Goal: Browse casually

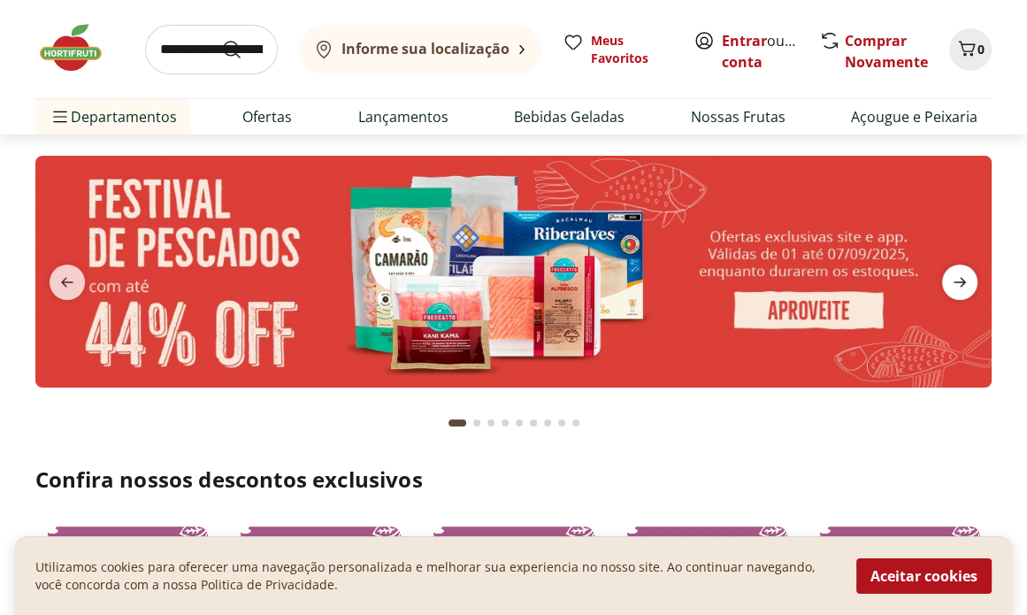
click at [965, 288] on icon "next" at bounding box center [960, 282] width 21 height 21
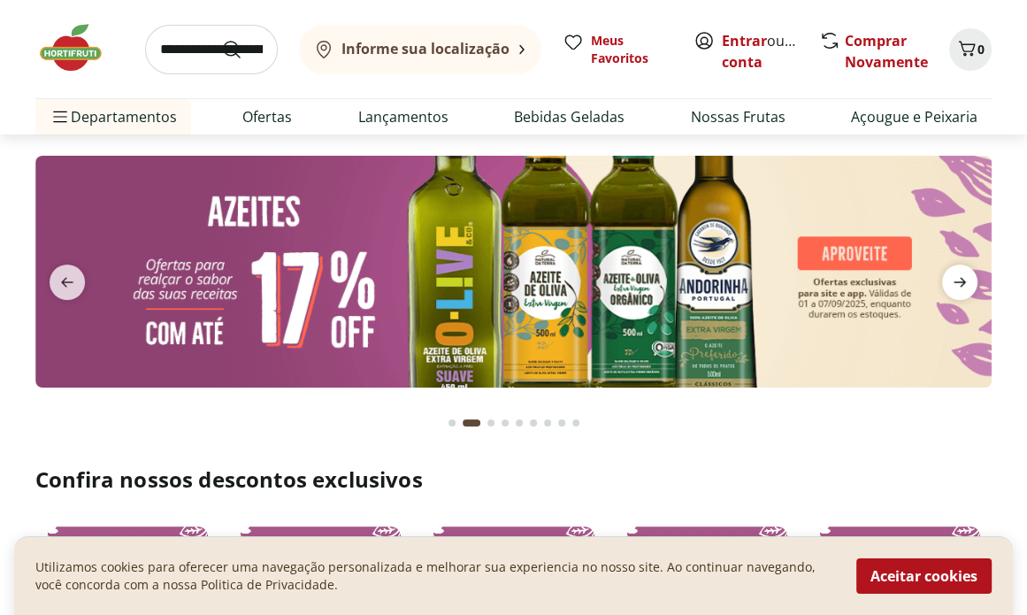
click at [967, 288] on icon "next" at bounding box center [960, 282] width 21 height 21
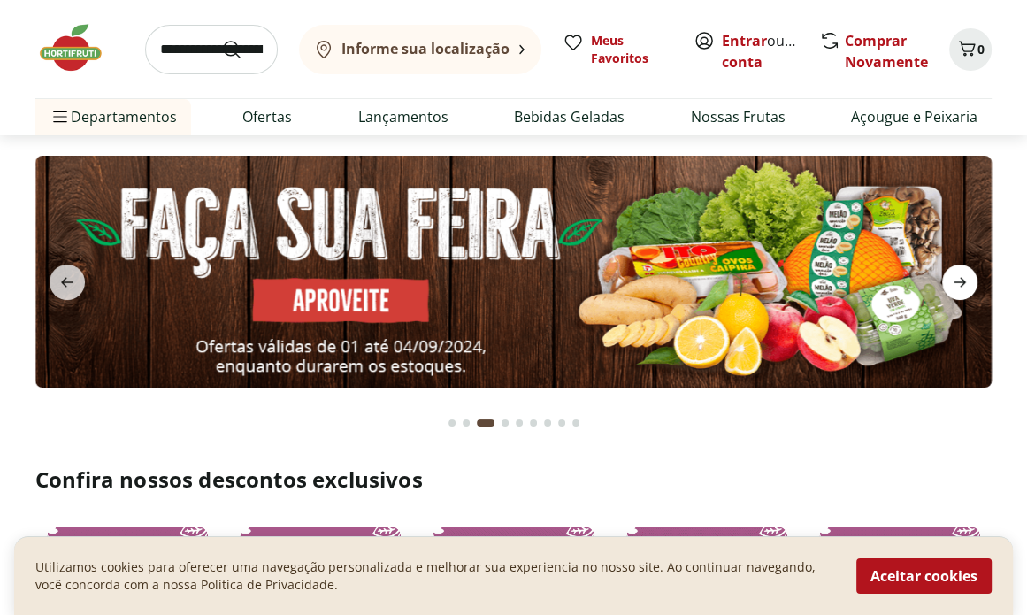
click at [967, 288] on icon "next" at bounding box center [960, 282] width 21 height 21
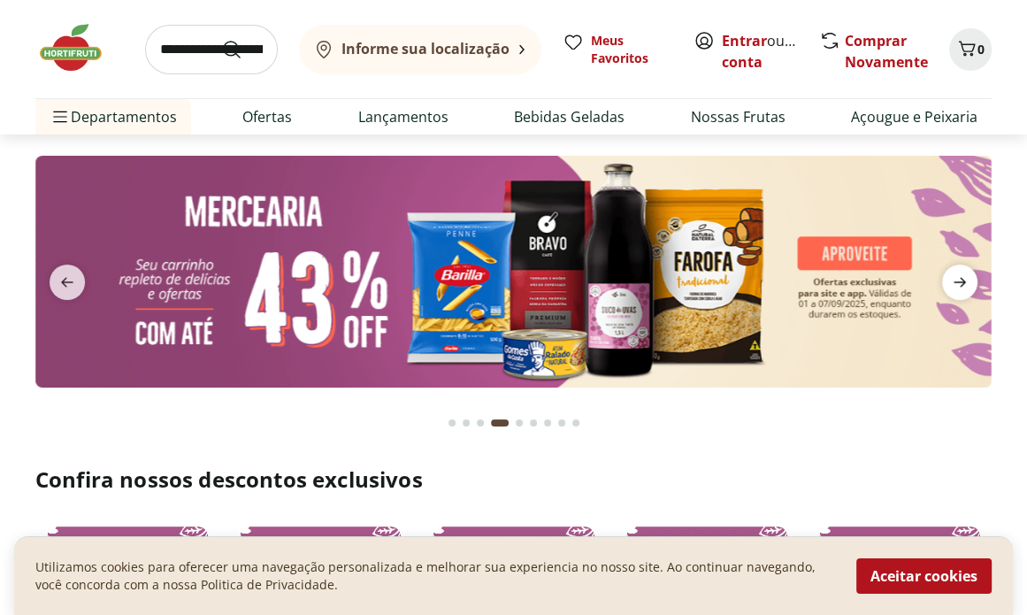
click at [967, 288] on icon "next" at bounding box center [960, 282] width 21 height 21
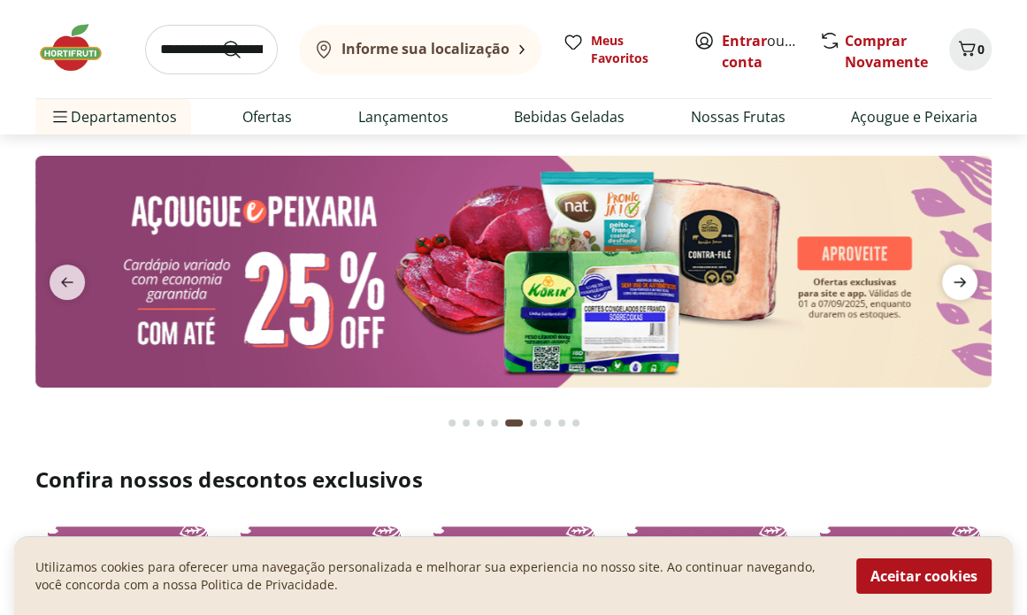
click at [967, 288] on icon "next" at bounding box center [960, 282] width 21 height 21
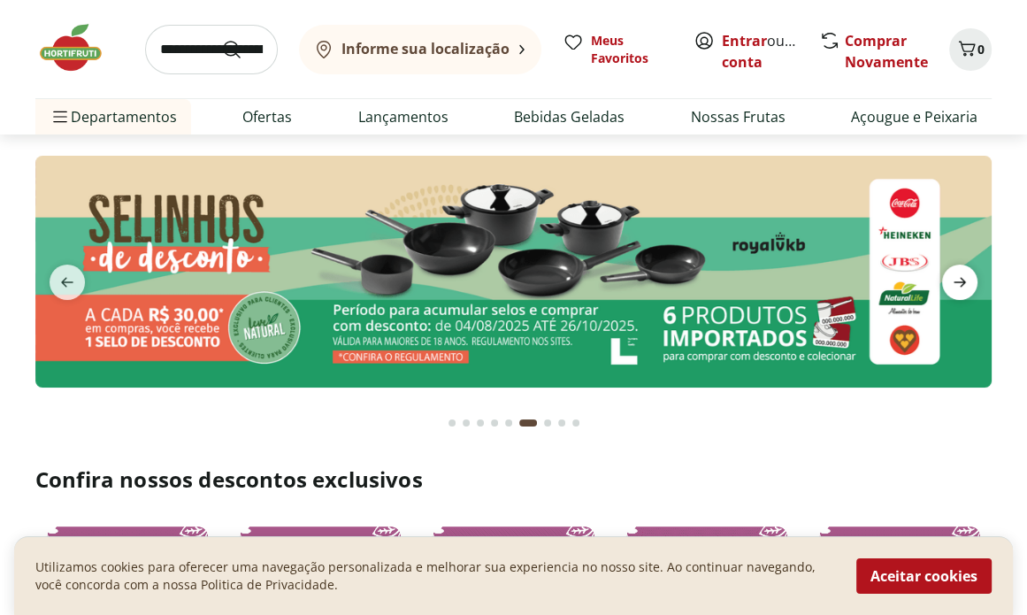
click at [967, 288] on icon "next" at bounding box center [960, 282] width 21 height 21
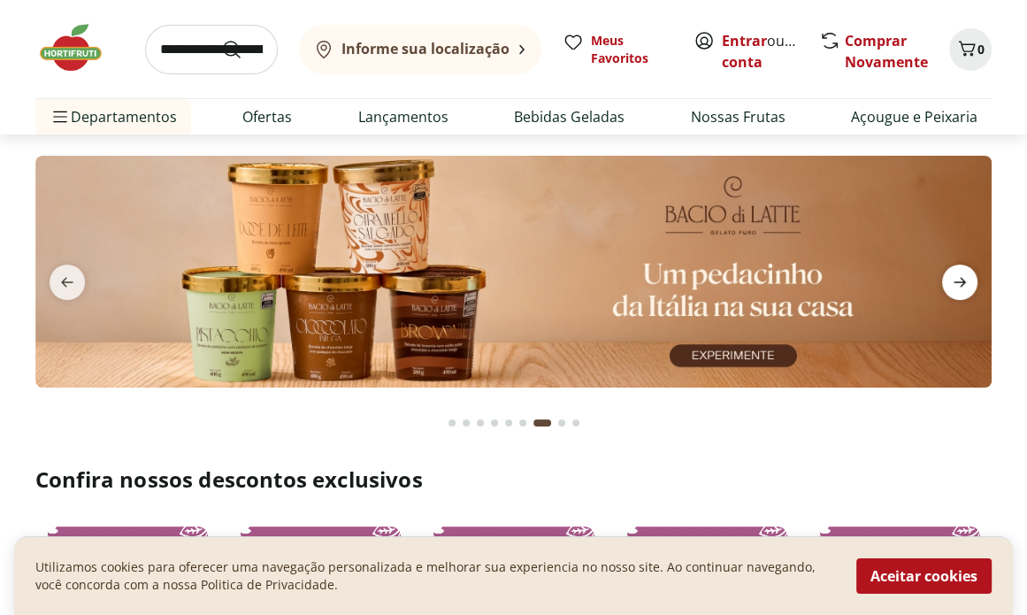
click at [967, 288] on icon "next" at bounding box center [960, 282] width 21 height 21
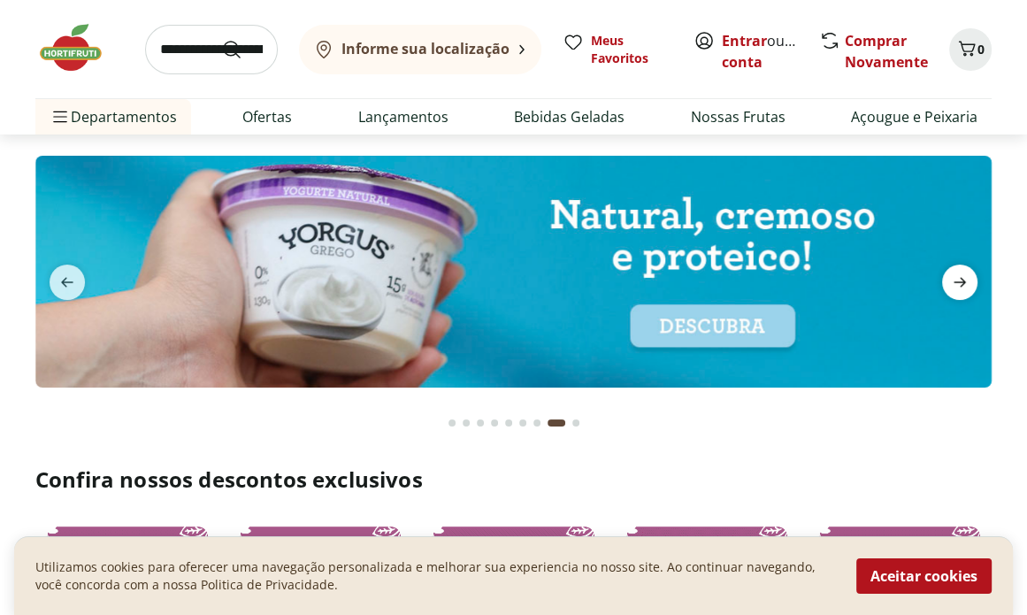
click at [967, 288] on icon "next" at bounding box center [960, 282] width 21 height 21
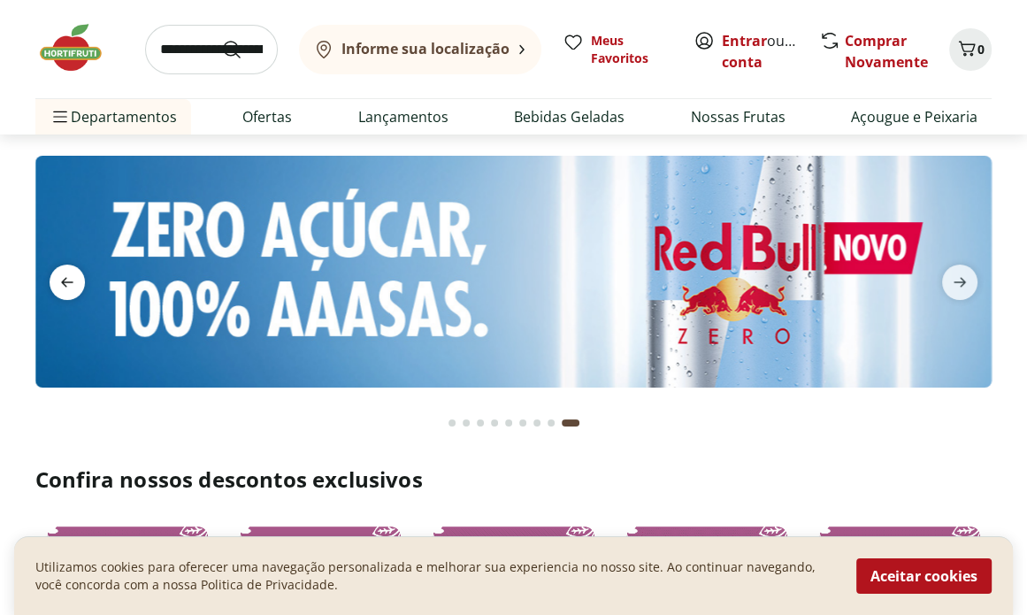
click at [64, 283] on icon "previous" at bounding box center [67, 283] width 12 height 10
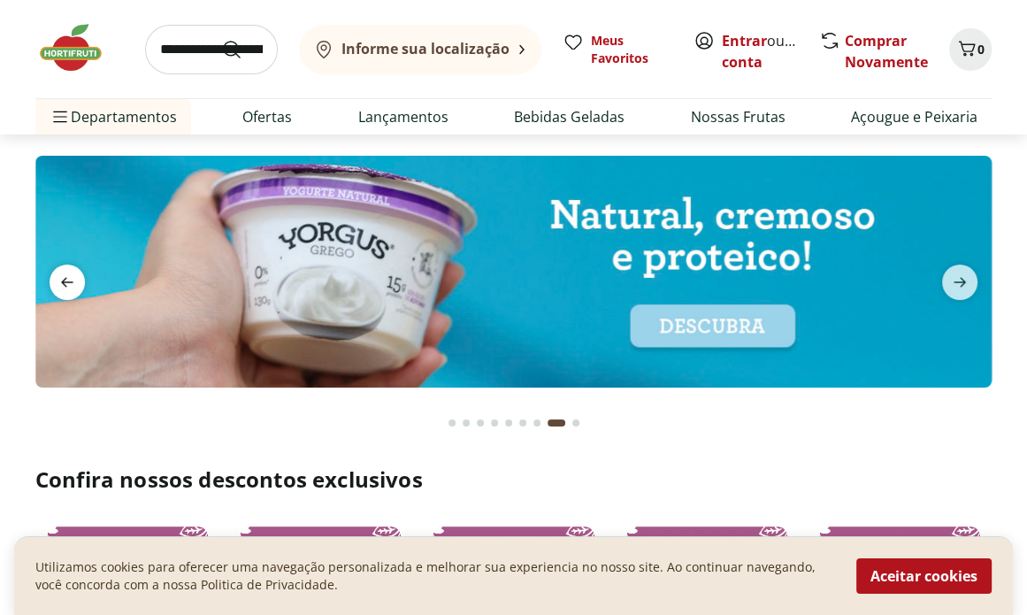
click at [64, 283] on icon "previous" at bounding box center [67, 283] width 12 height 10
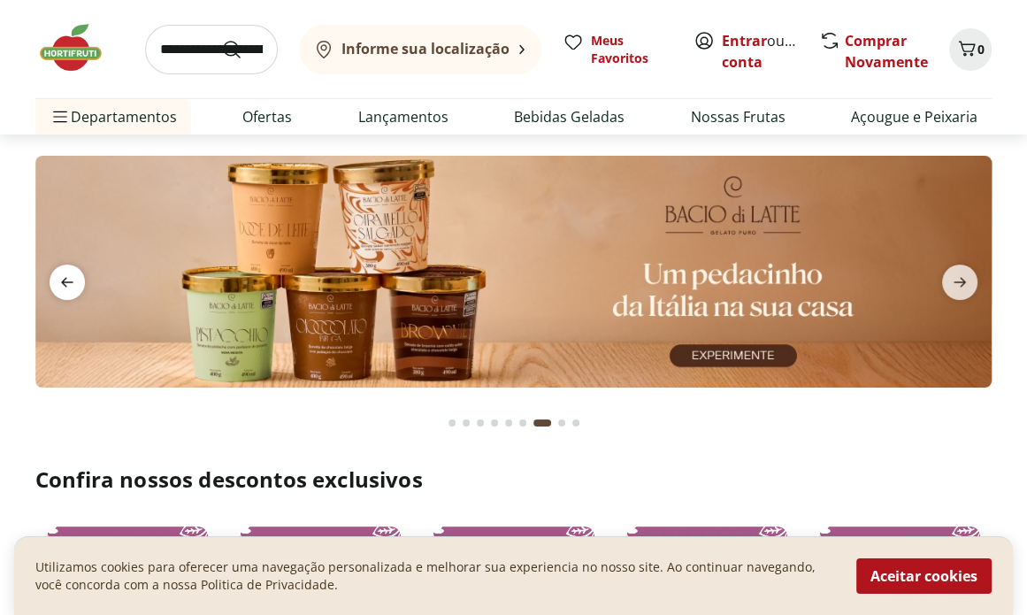
click at [64, 283] on icon "previous" at bounding box center [67, 283] width 12 height 10
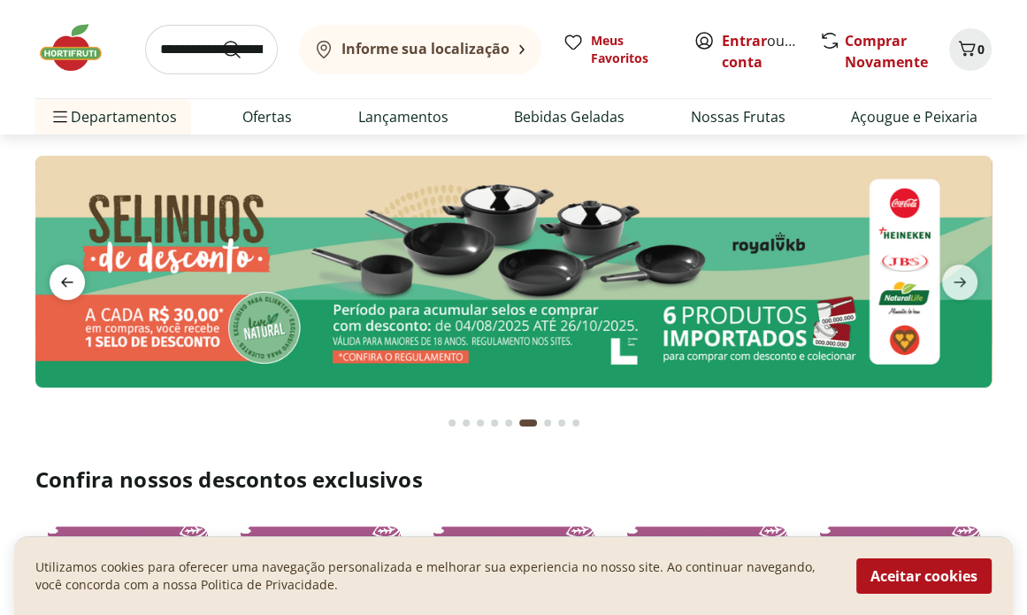
click at [64, 283] on icon "previous" at bounding box center [67, 283] width 12 height 10
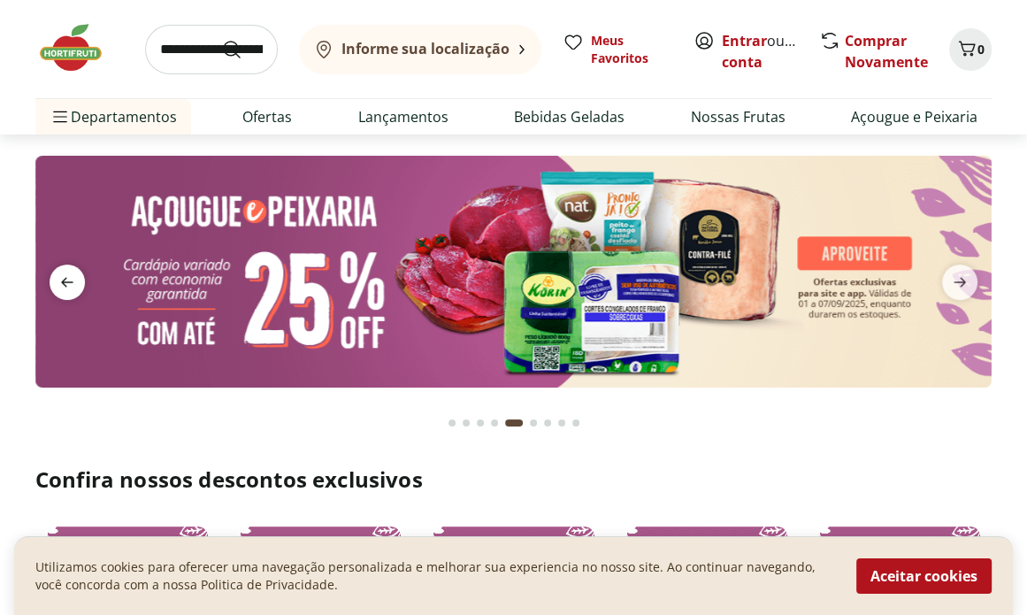
click at [64, 283] on icon "previous" at bounding box center [67, 283] width 12 height 10
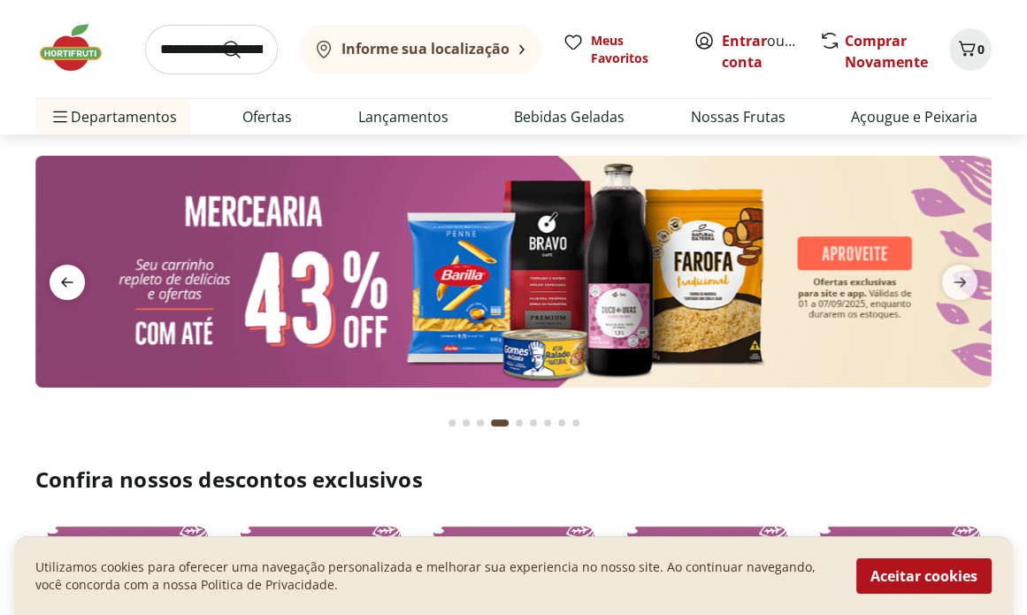
click at [64, 283] on icon "previous" at bounding box center [67, 283] width 12 height 10
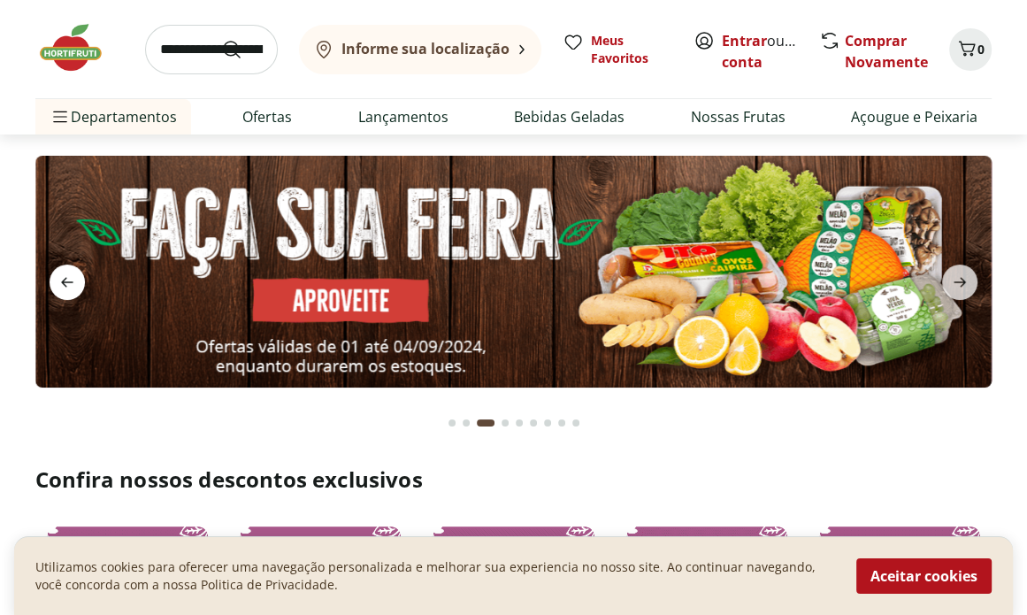
click at [64, 283] on icon "previous" at bounding box center [67, 283] width 12 height 10
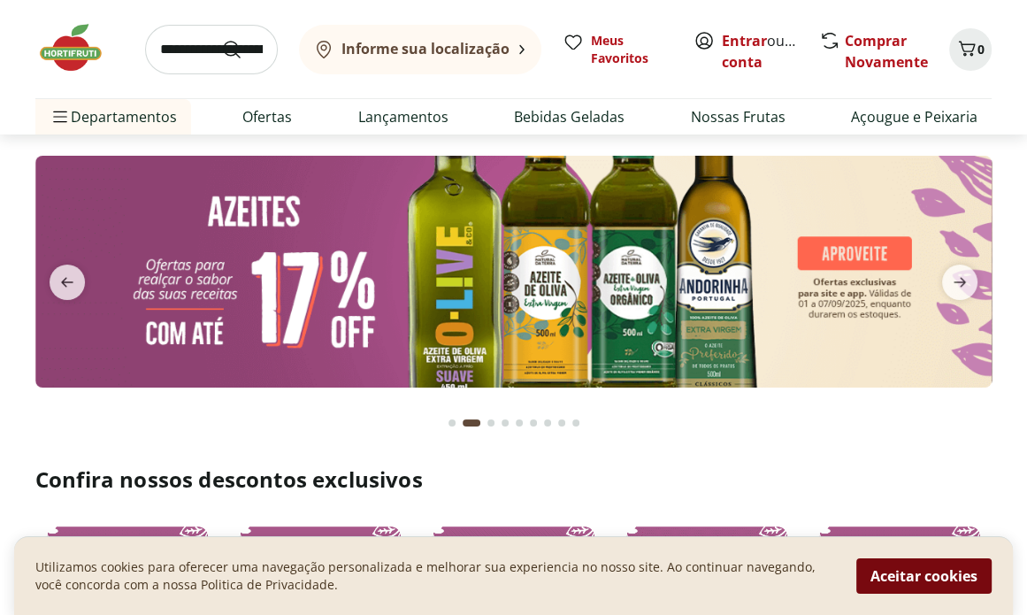
click at [889, 576] on button "Aceitar cookies" at bounding box center [924, 575] width 135 height 35
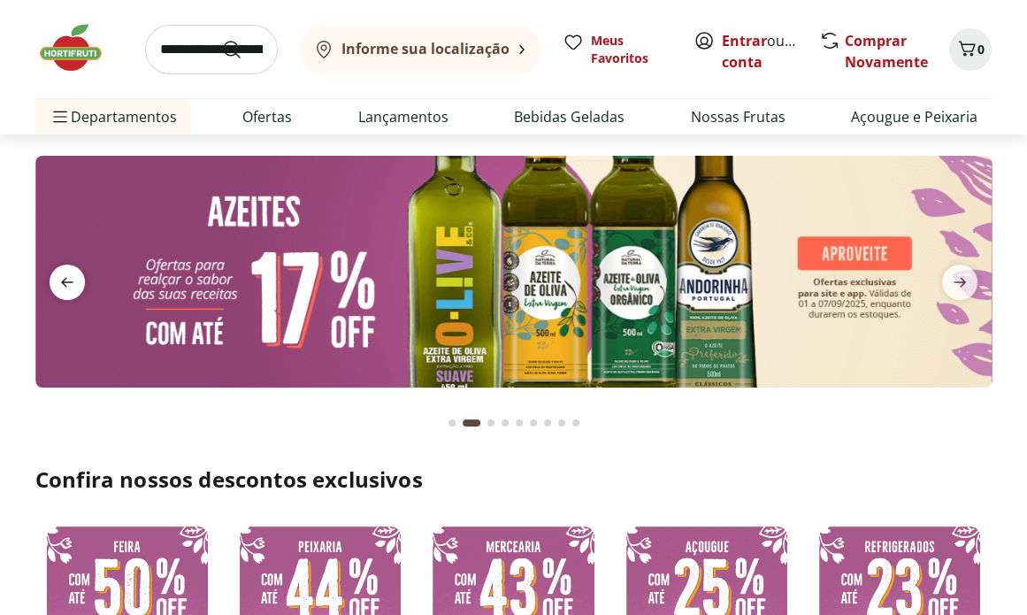
click at [67, 289] on icon "previous" at bounding box center [67, 282] width 21 height 21
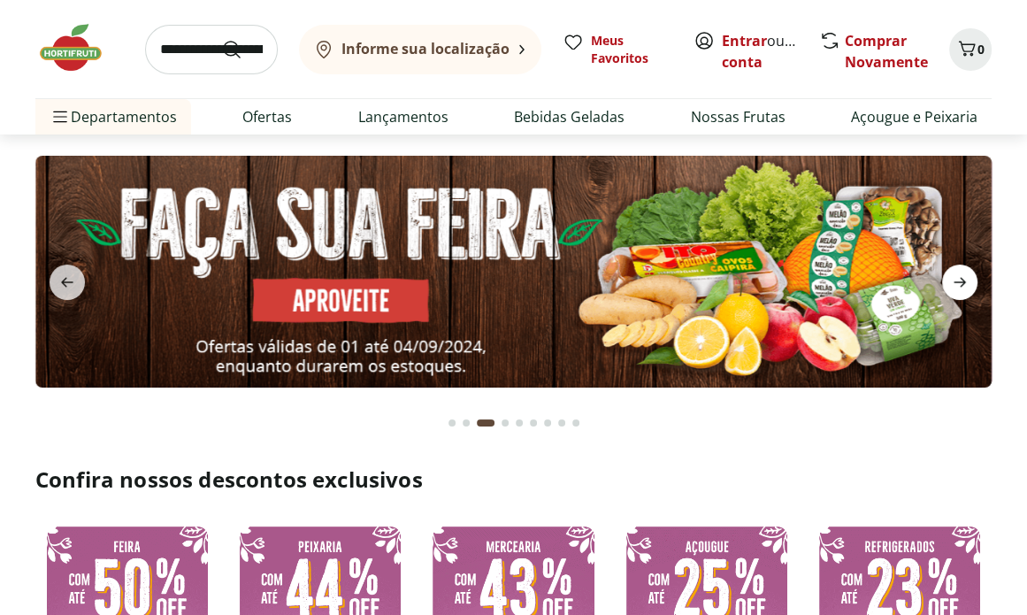
click at [959, 281] on icon "next" at bounding box center [960, 282] width 21 height 21
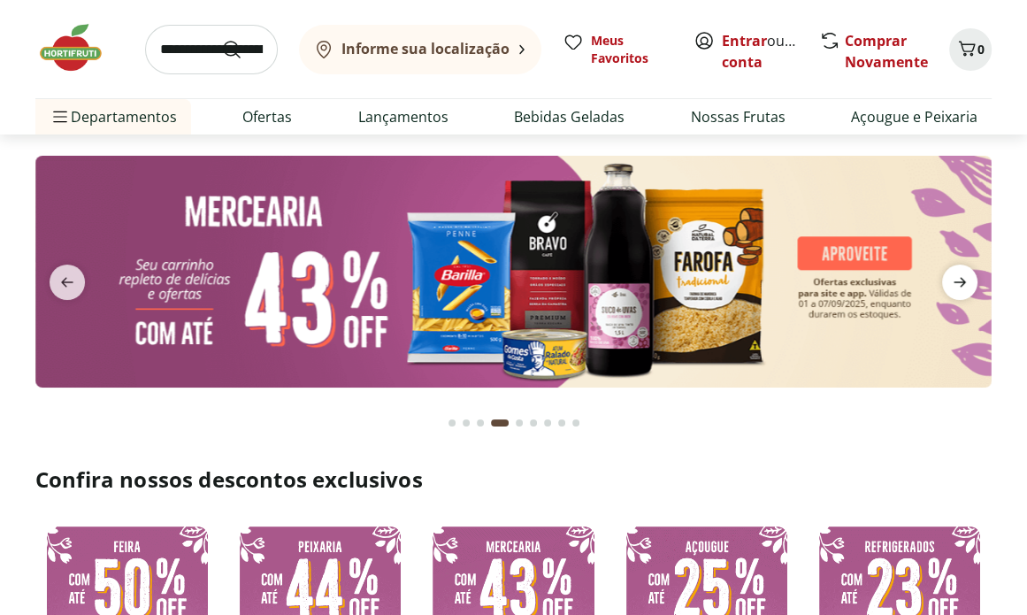
click at [959, 281] on icon "next" at bounding box center [960, 282] width 21 height 21
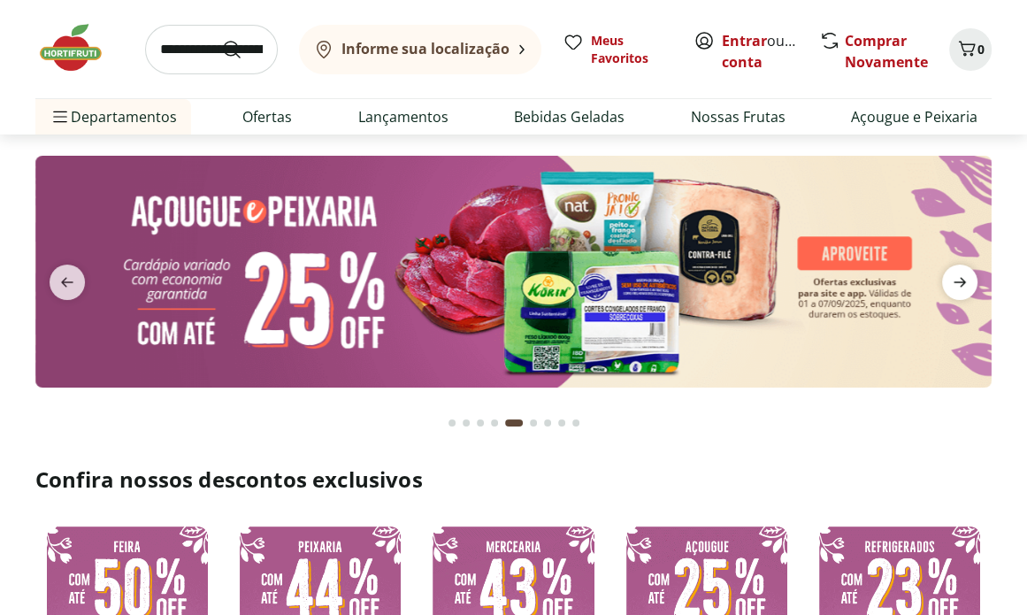
click at [959, 281] on icon "next" at bounding box center [960, 282] width 21 height 21
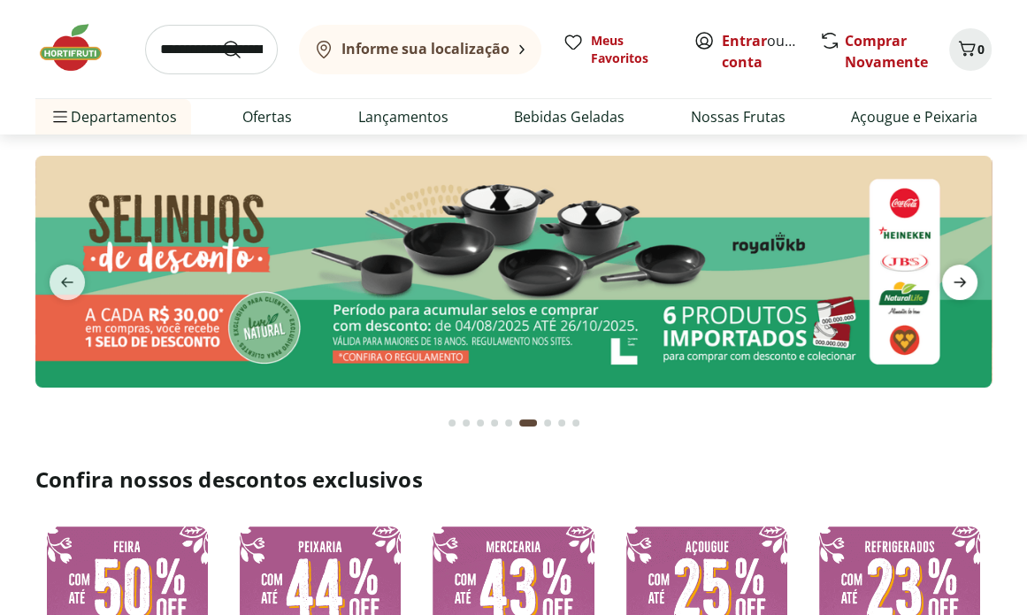
click at [959, 281] on icon "next" at bounding box center [960, 282] width 21 height 21
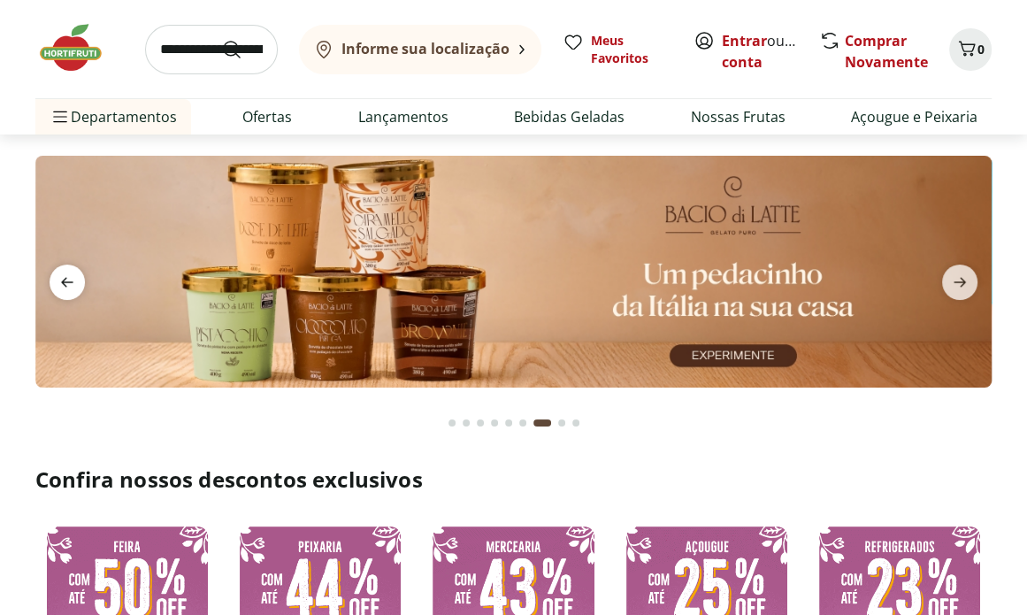
click at [53, 279] on span "previous" at bounding box center [67, 282] width 35 height 35
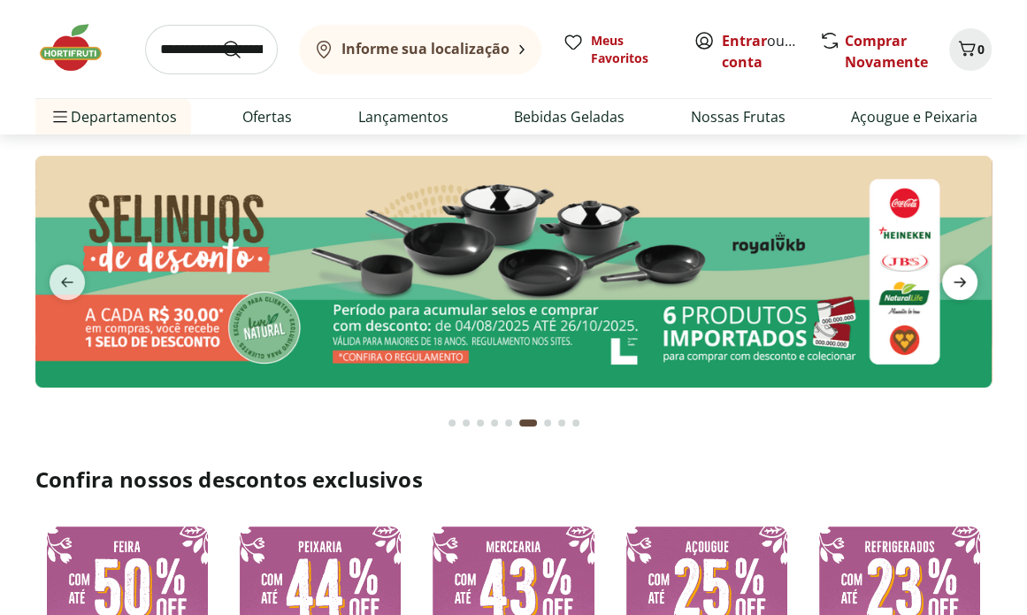
click at [975, 285] on span "next" at bounding box center [959, 282] width 35 height 35
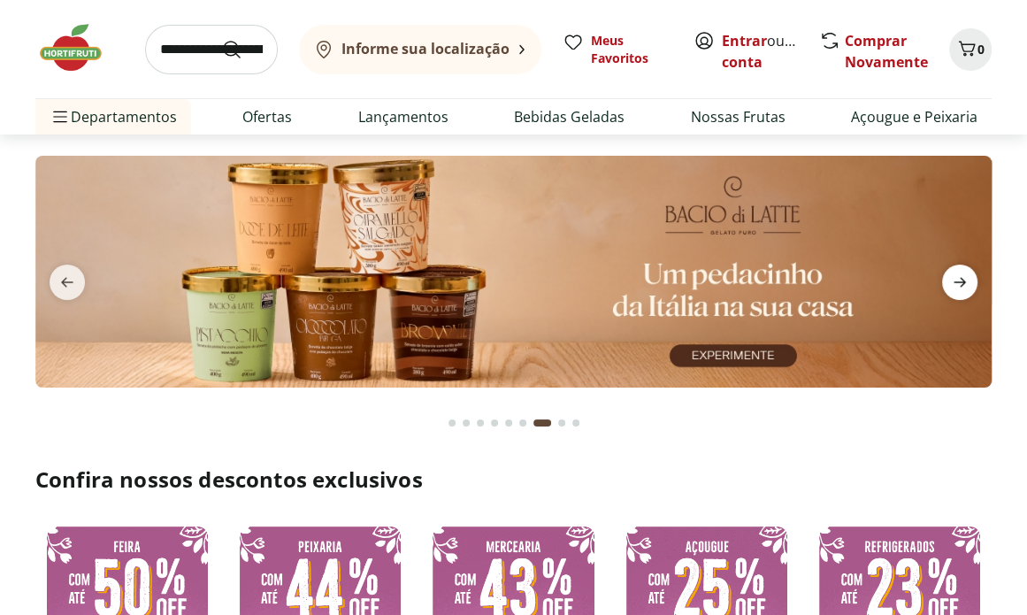
click at [975, 285] on span "next" at bounding box center [959, 282] width 35 height 35
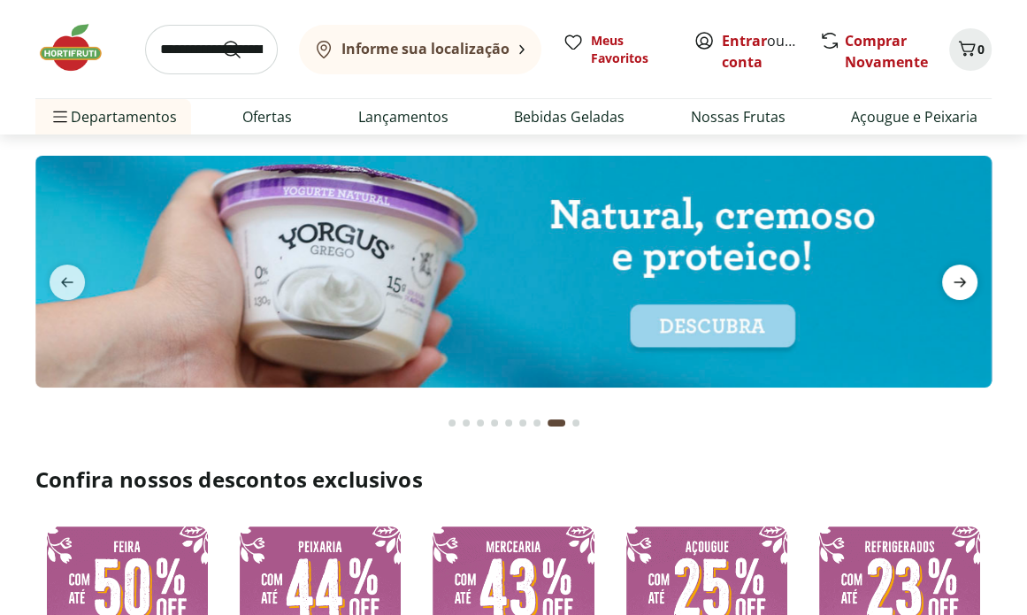
click at [975, 285] on span "next" at bounding box center [959, 282] width 35 height 35
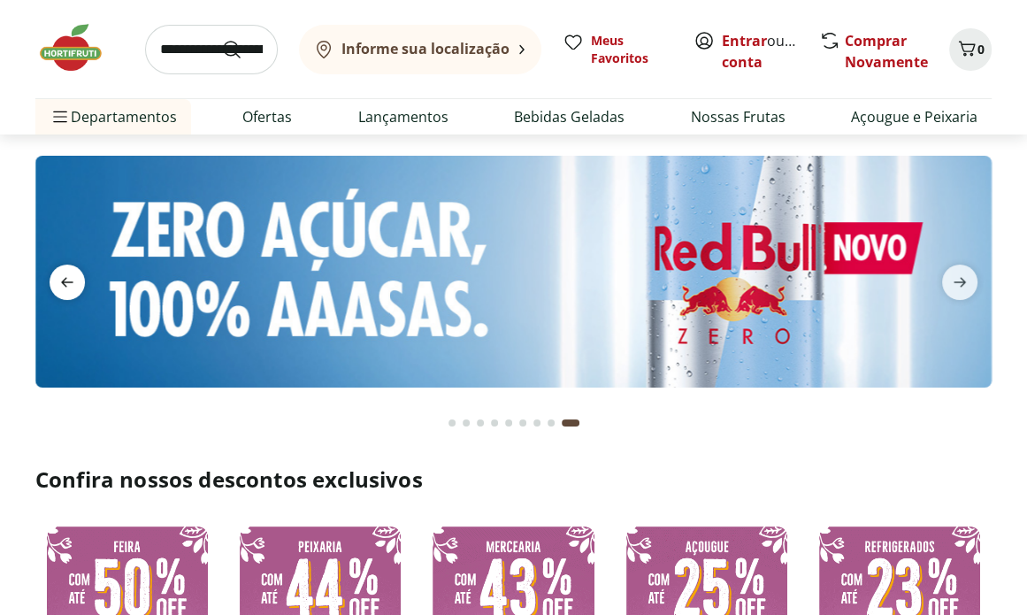
click at [81, 275] on span "previous" at bounding box center [67, 282] width 35 height 35
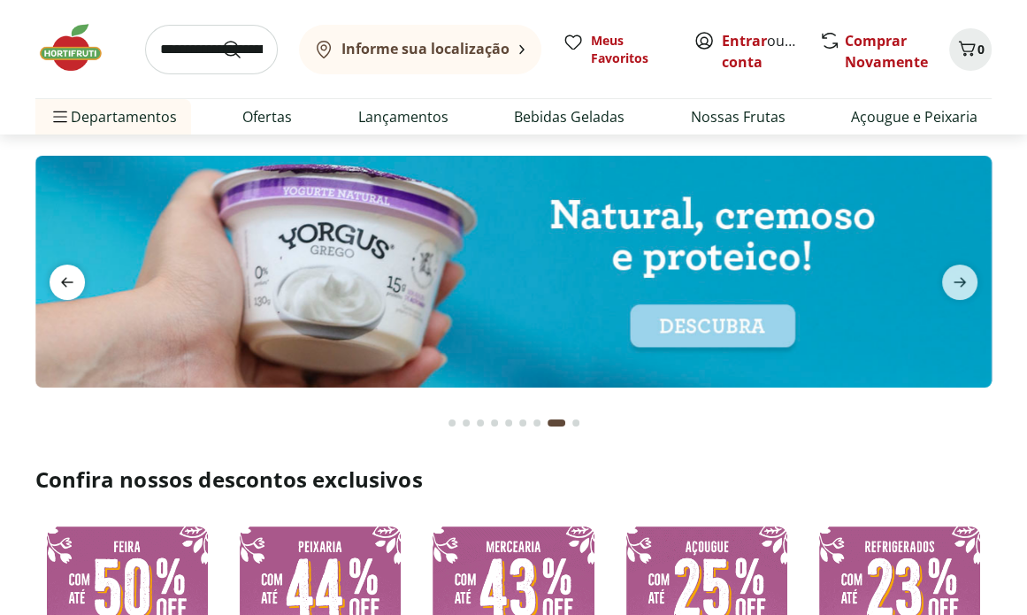
click at [81, 275] on span "previous" at bounding box center [67, 282] width 35 height 35
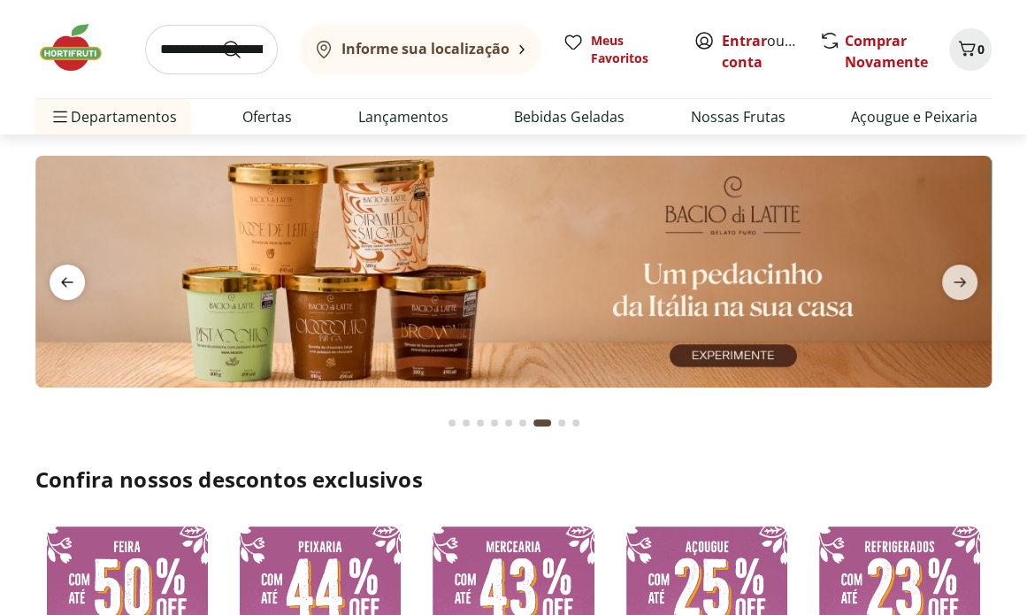
click at [81, 275] on span "previous" at bounding box center [67, 282] width 35 height 35
click at [64, 277] on icon "previous" at bounding box center [67, 282] width 21 height 21
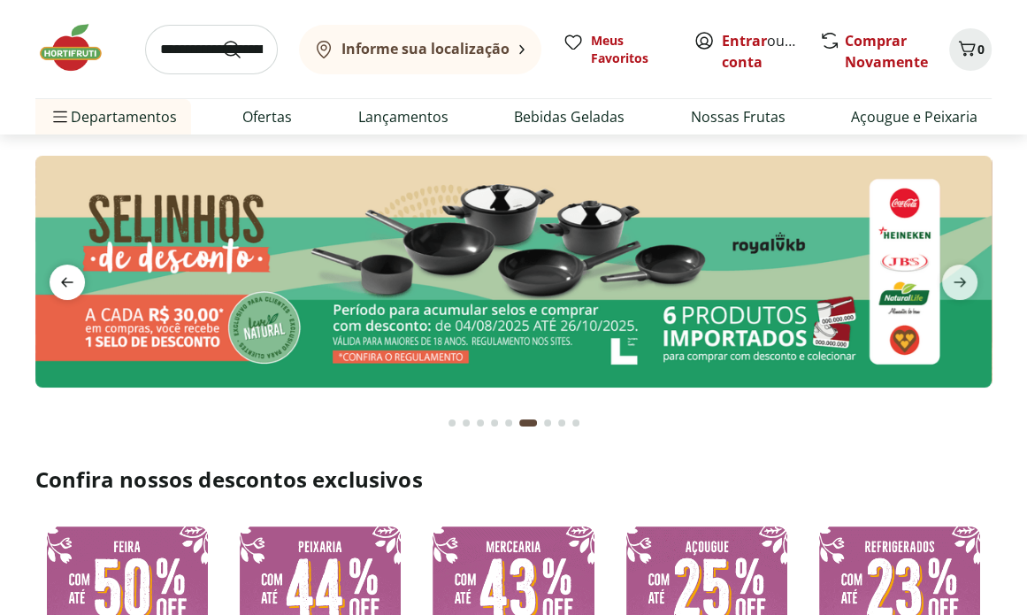
click at [64, 277] on icon "previous" at bounding box center [67, 282] width 21 height 21
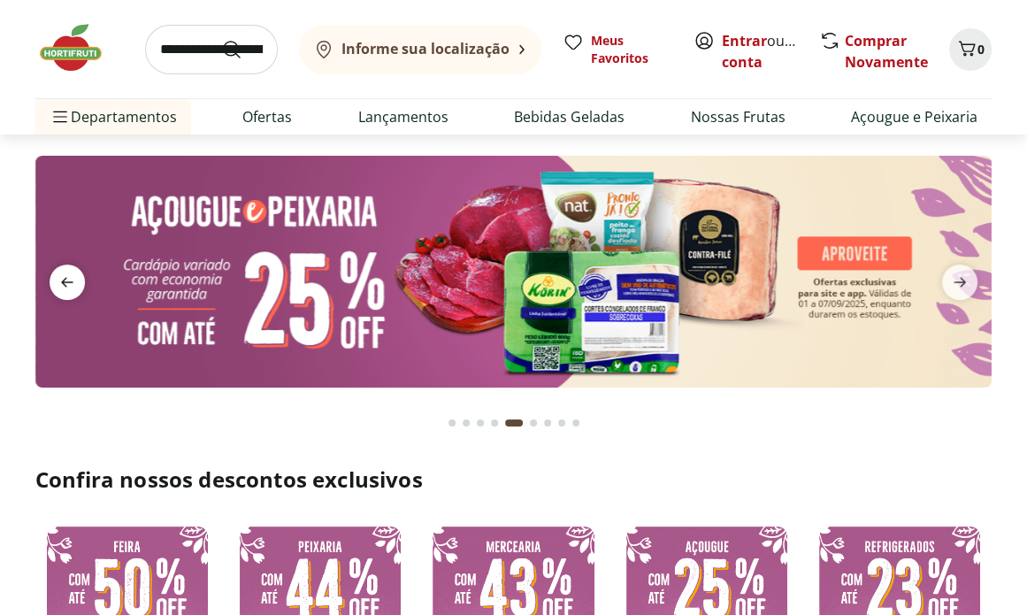
click at [64, 277] on icon "previous" at bounding box center [67, 282] width 21 height 21
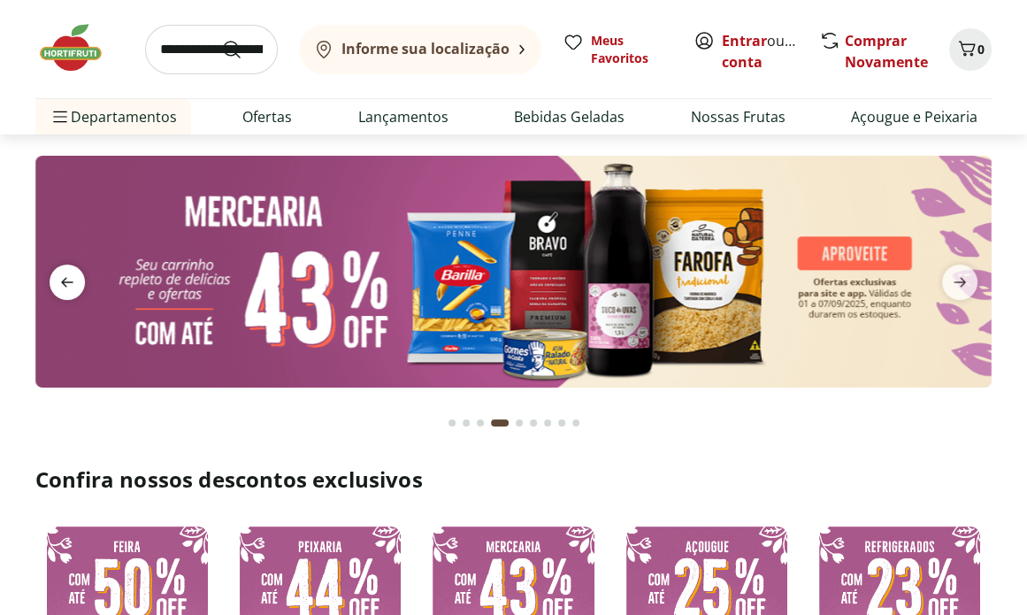
click at [64, 277] on icon "previous" at bounding box center [67, 282] width 21 height 21
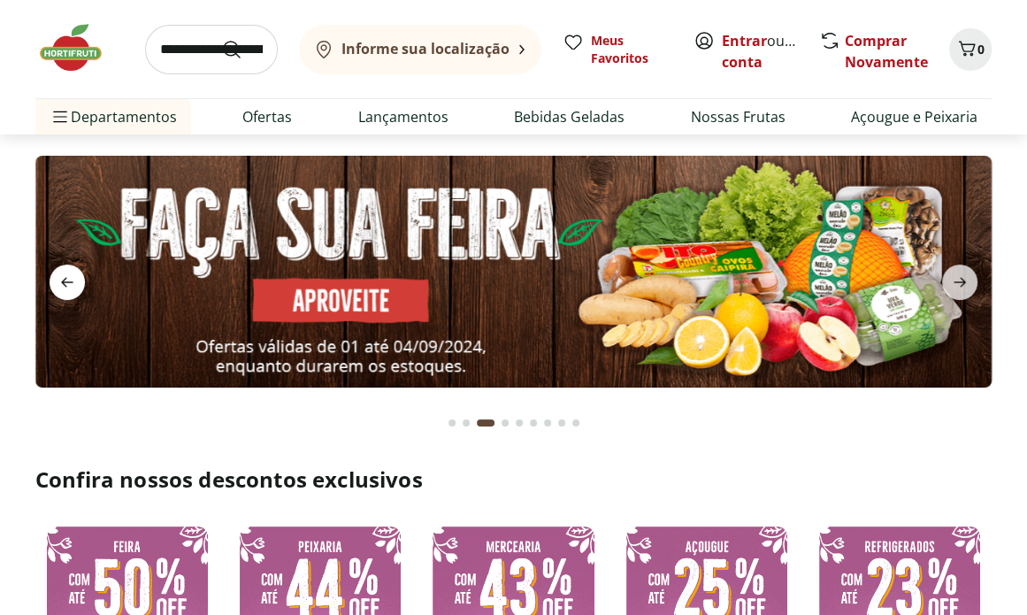
click at [64, 277] on icon "previous" at bounding box center [67, 282] width 21 height 21
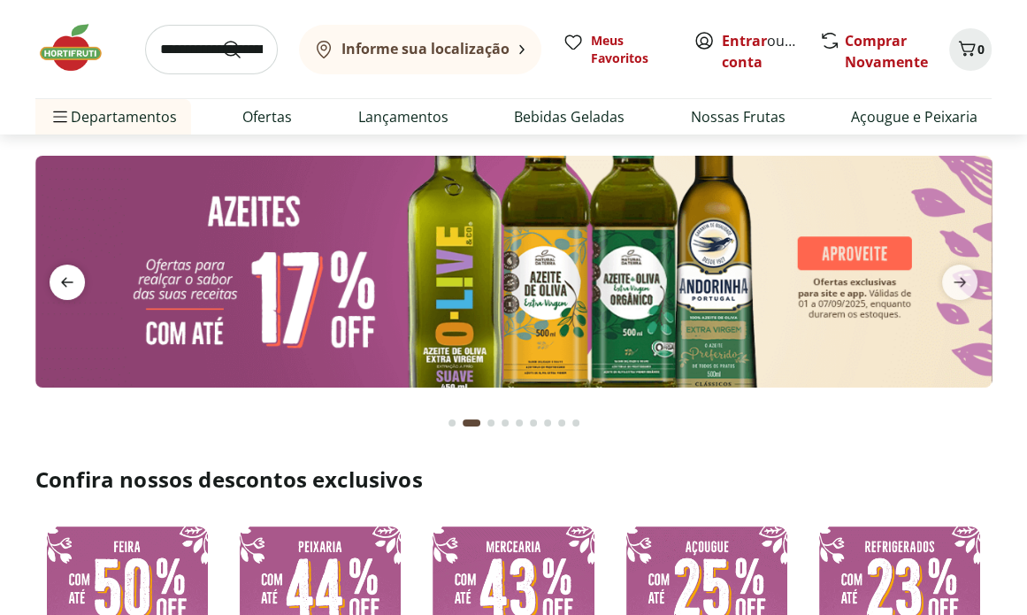
click at [64, 277] on icon "previous" at bounding box center [67, 282] width 21 height 21
click at [52, 274] on span "previous" at bounding box center [67, 282] width 35 height 35
